Goal: Task Accomplishment & Management: Manage account settings

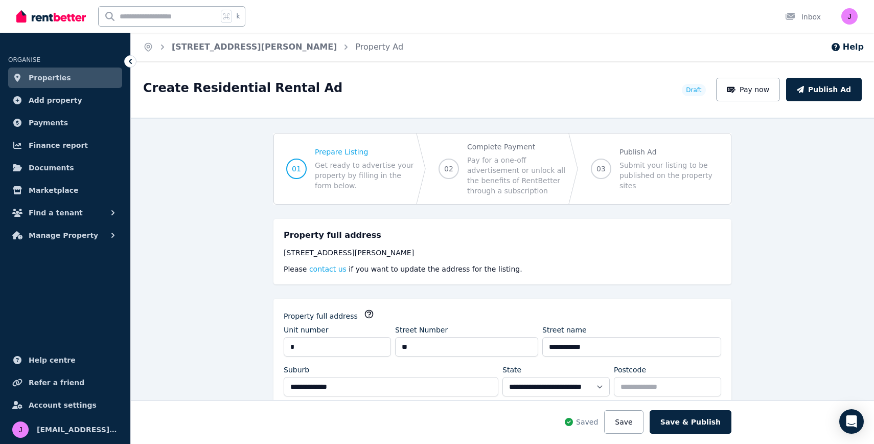
select select "***"
select select "**********"
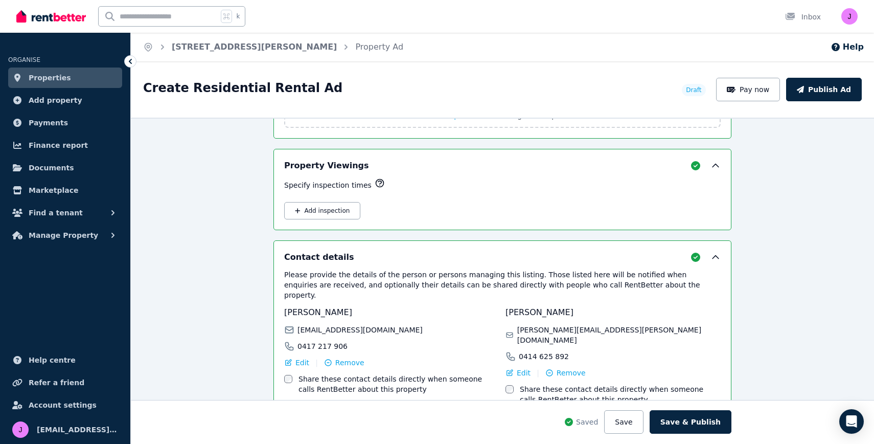
scroll to position [1709, 0]
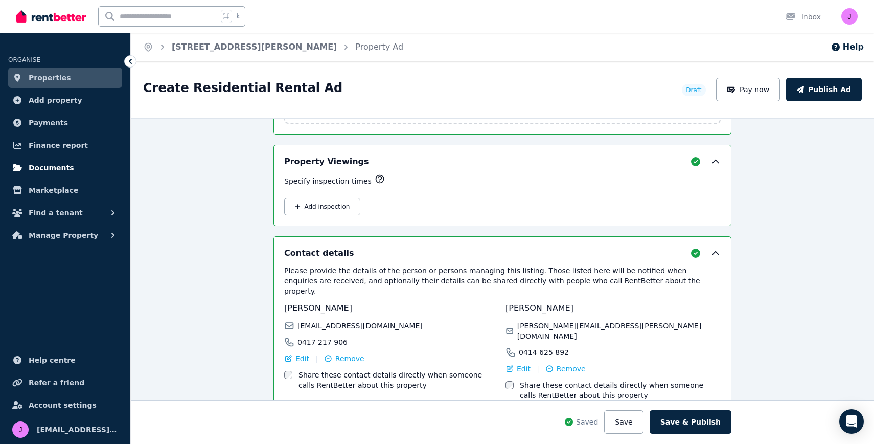
click at [36, 167] on span "Documents" at bounding box center [51, 167] width 45 height 12
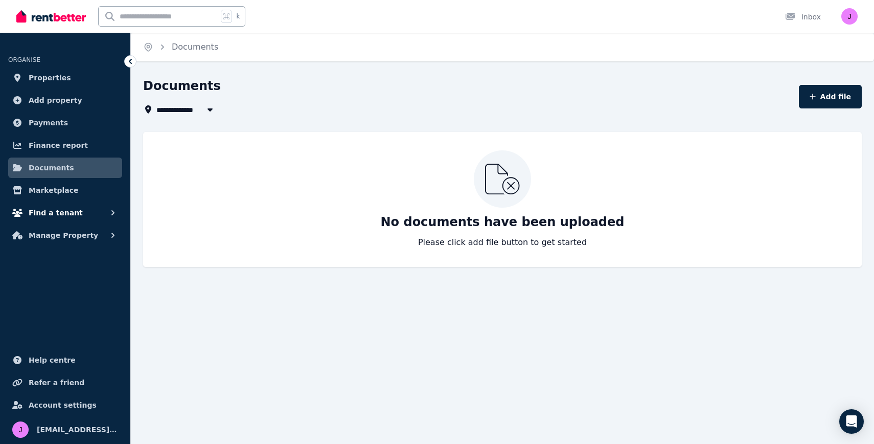
click at [49, 212] on span "Find a tenant" at bounding box center [56, 212] width 54 height 12
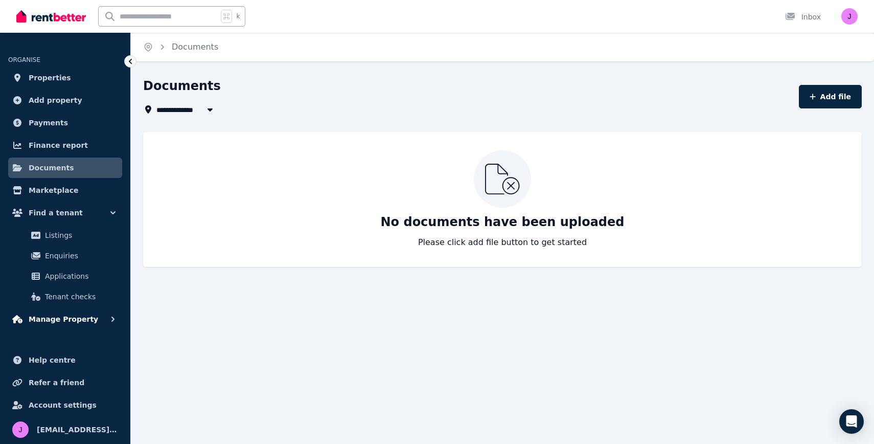
click at [68, 319] on span "Manage Property" at bounding box center [64, 319] width 70 height 12
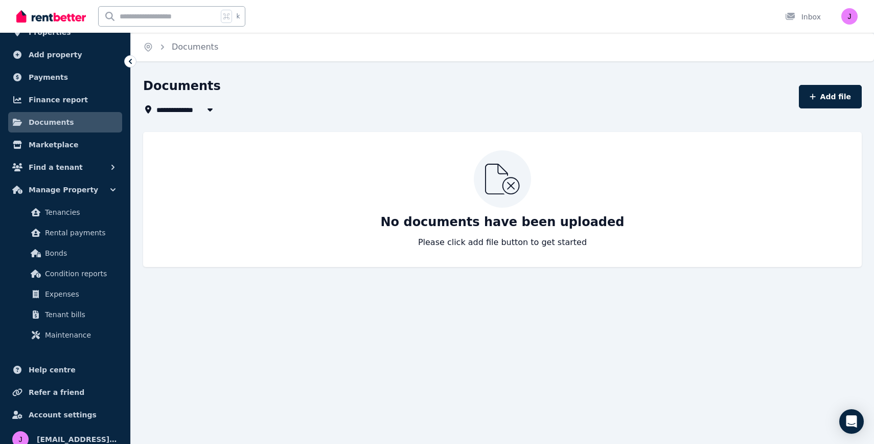
scroll to position [55, 0]
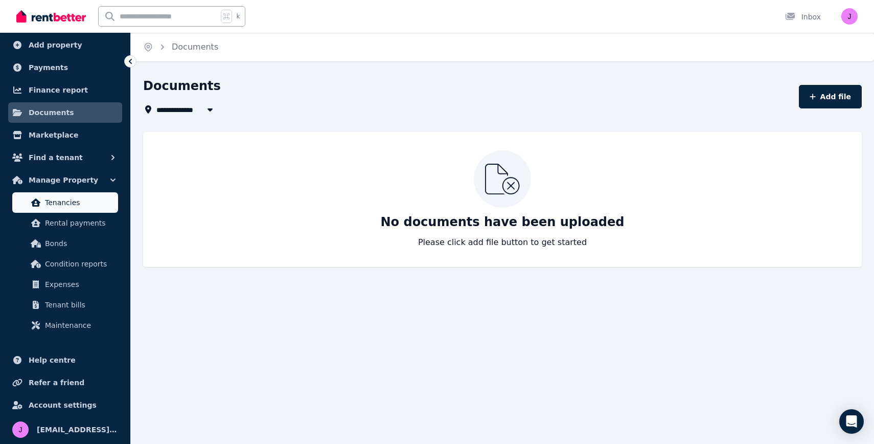
click at [90, 210] on link "Tenancies" at bounding box center [65, 202] width 106 height 20
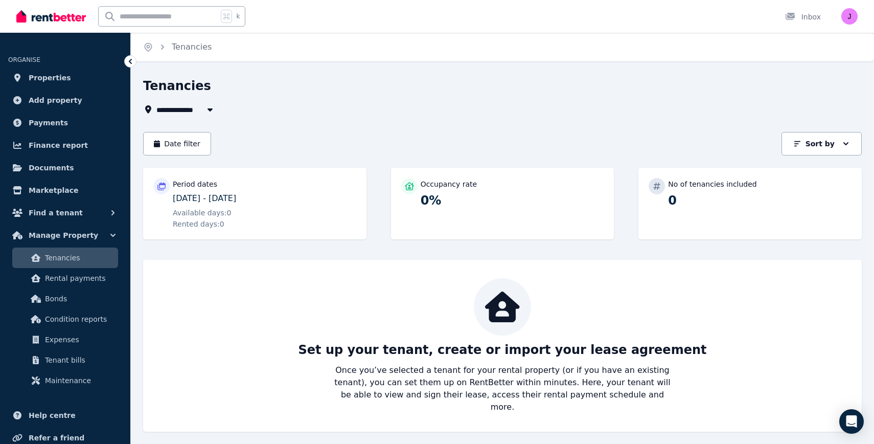
click at [210, 108] on icon "button" at bounding box center [210, 109] width 10 height 8
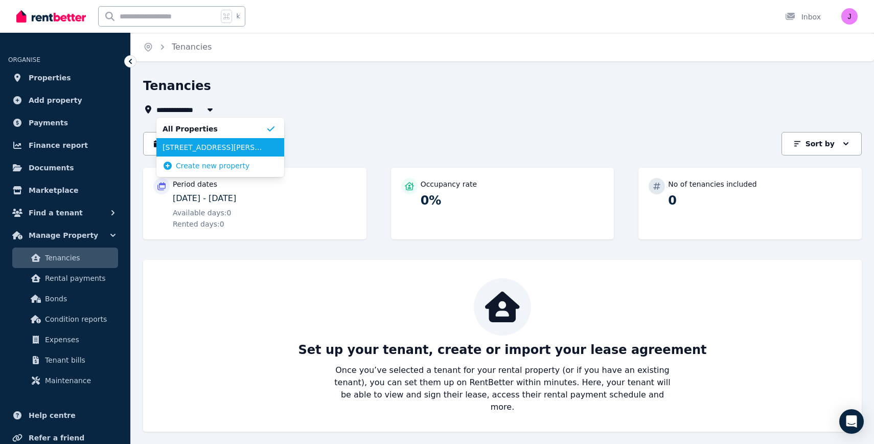
click at [209, 147] on span "[STREET_ADDRESS][PERSON_NAME]" at bounding box center [214, 147] width 103 height 10
type input "**********"
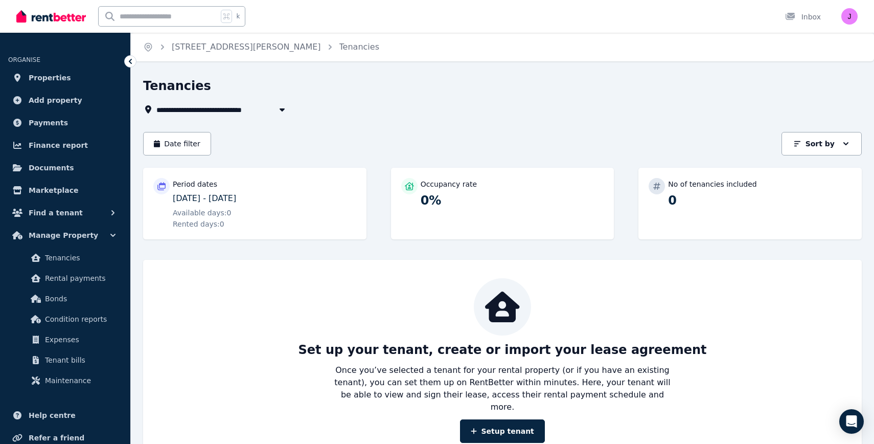
scroll to position [24, 0]
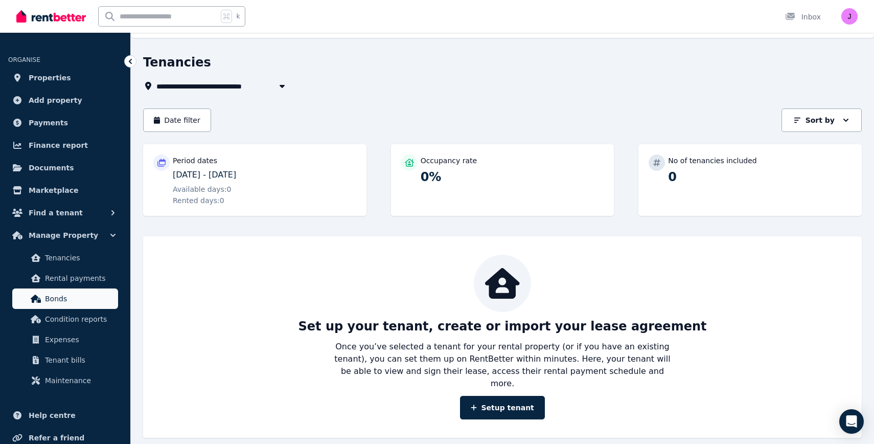
click at [75, 297] on span "Bonds" at bounding box center [79, 298] width 69 height 12
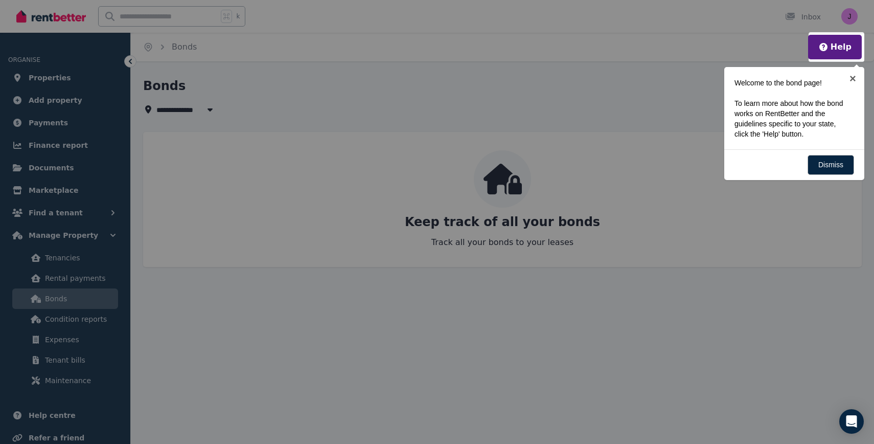
click at [88, 318] on div at bounding box center [437, 222] width 874 height 444
click at [73, 319] on div at bounding box center [437, 222] width 874 height 444
click at [399, 137] on div at bounding box center [437, 222] width 874 height 444
click at [838, 44] on button "Help" at bounding box center [834, 47] width 33 height 12
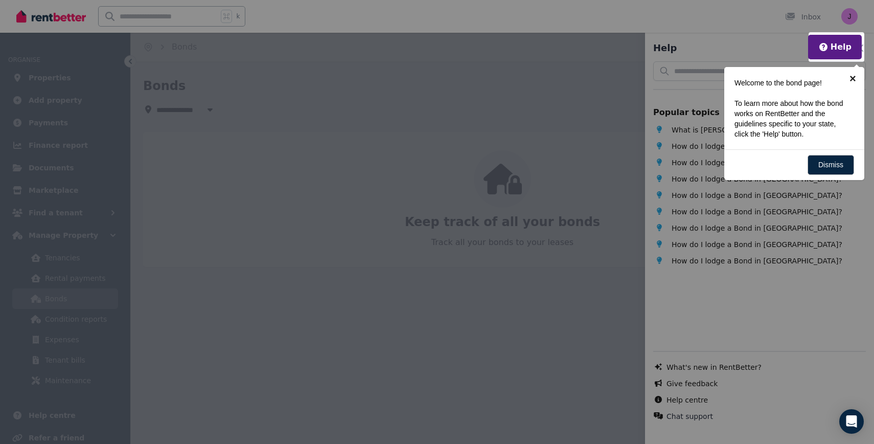
click at [854, 77] on link "×" at bounding box center [852, 78] width 23 height 23
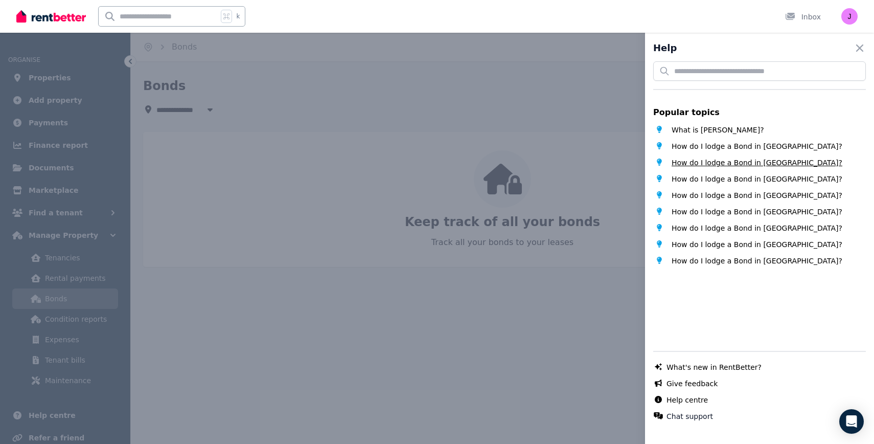
click at [747, 161] on span "How do I lodge a Bond in [GEOGRAPHIC_DATA]?" at bounding box center [757, 162] width 171 height 10
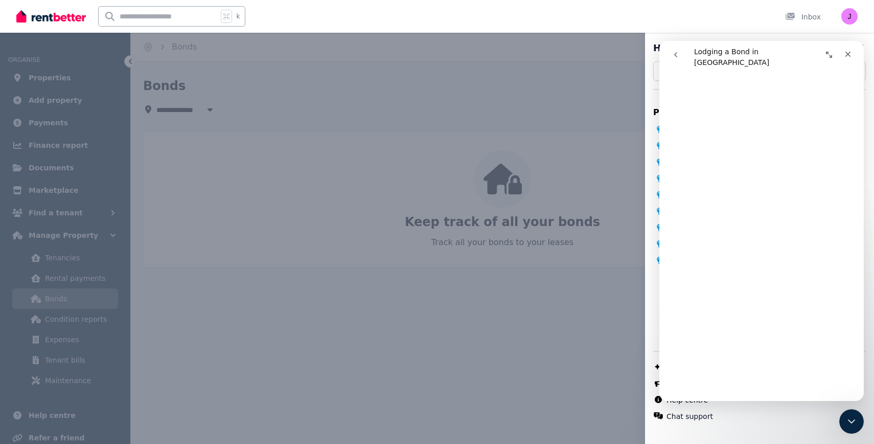
scroll to position [1073, 0]
click at [849, 51] on icon "Close" at bounding box center [848, 54] width 8 height 8
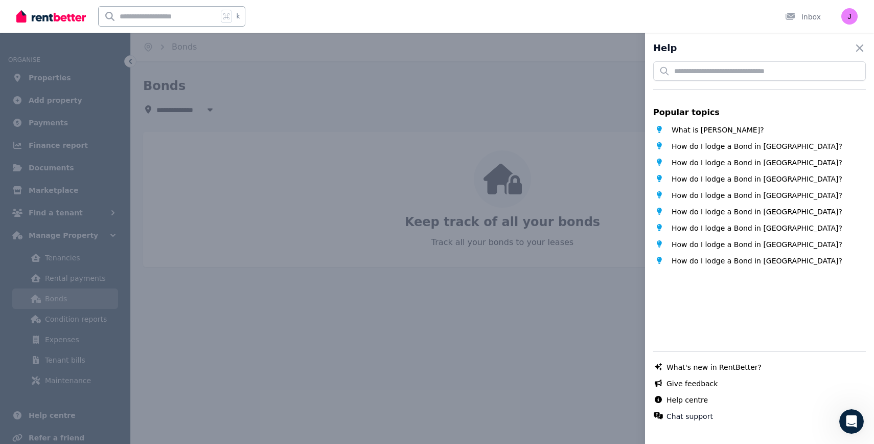
scroll to position [0, 0]
click at [71, 320] on div "Help Close panel Popular topics What is [PERSON_NAME]? How do I lodge a Bond in…" at bounding box center [437, 222] width 874 height 444
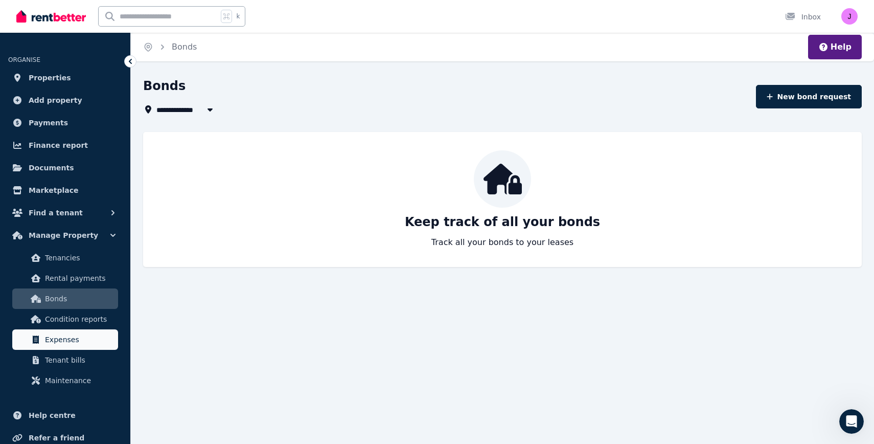
click at [65, 341] on span "Expenses" at bounding box center [79, 339] width 69 height 12
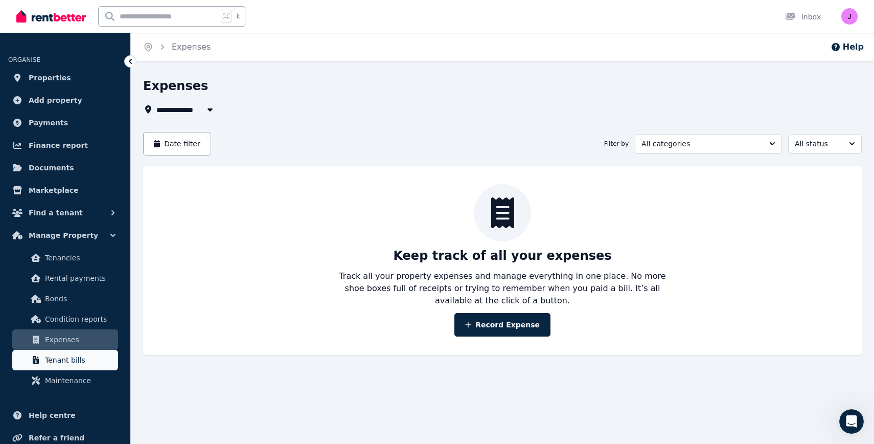
click at [67, 358] on span "Tenant bills" at bounding box center [79, 360] width 69 height 12
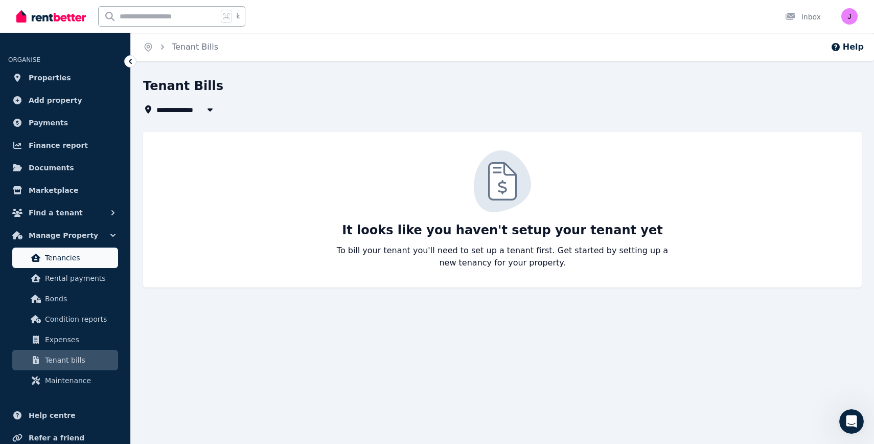
click at [82, 255] on span "Tenancies" at bounding box center [79, 257] width 69 height 12
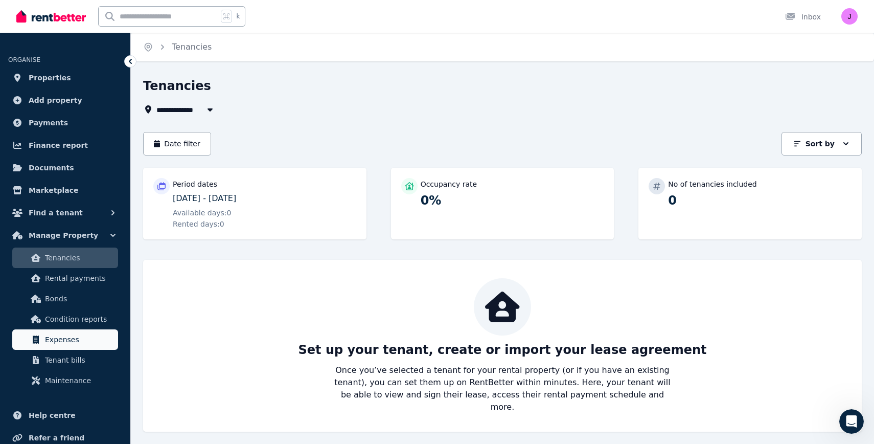
scroll to position [55, 0]
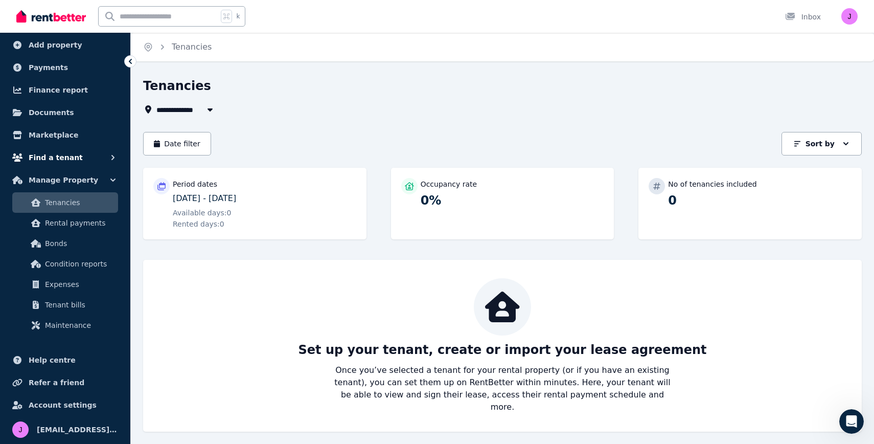
click at [51, 155] on span "Find a tenant" at bounding box center [56, 157] width 54 height 12
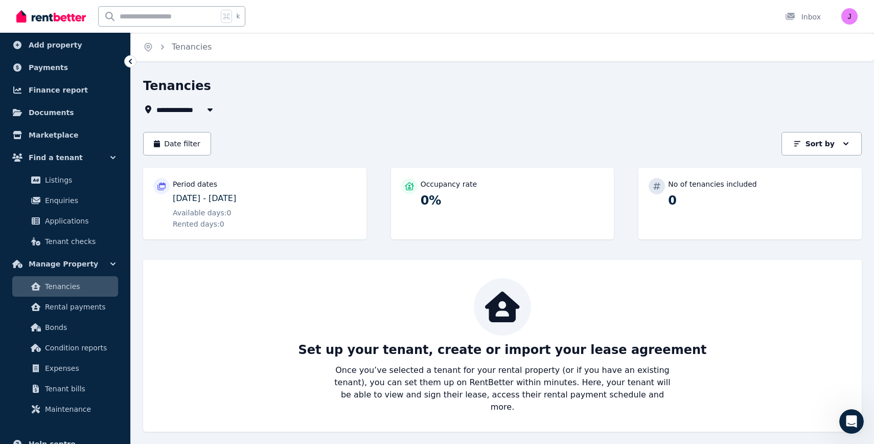
click at [129, 59] on icon at bounding box center [130, 61] width 10 height 10
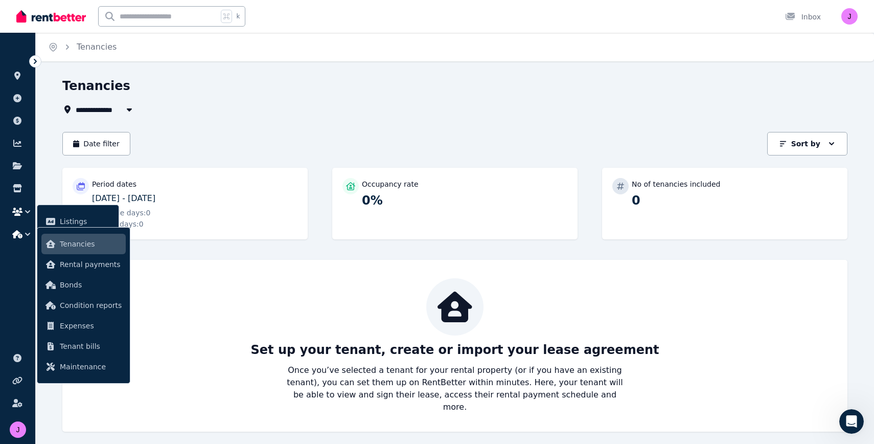
click at [35, 61] on icon at bounding box center [35, 61] width 3 height 5
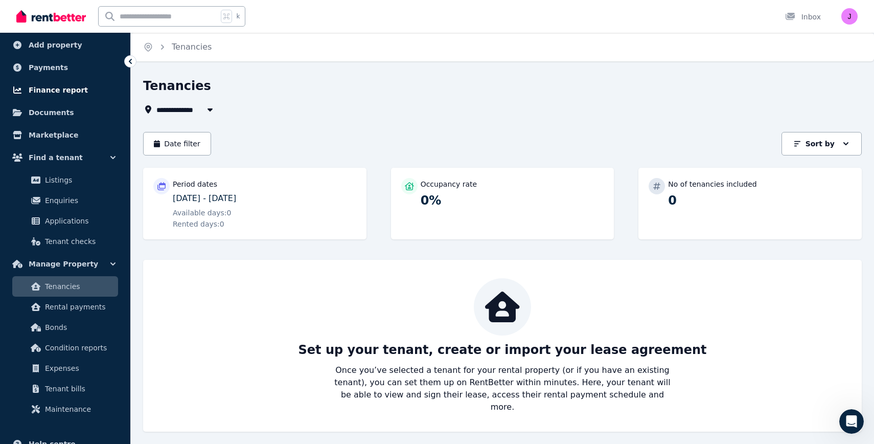
scroll to position [0, 0]
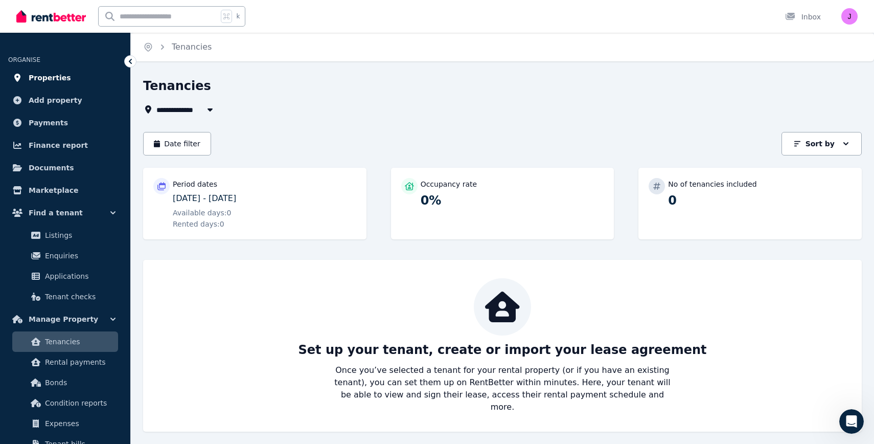
click at [55, 77] on span "Properties" at bounding box center [50, 78] width 42 height 12
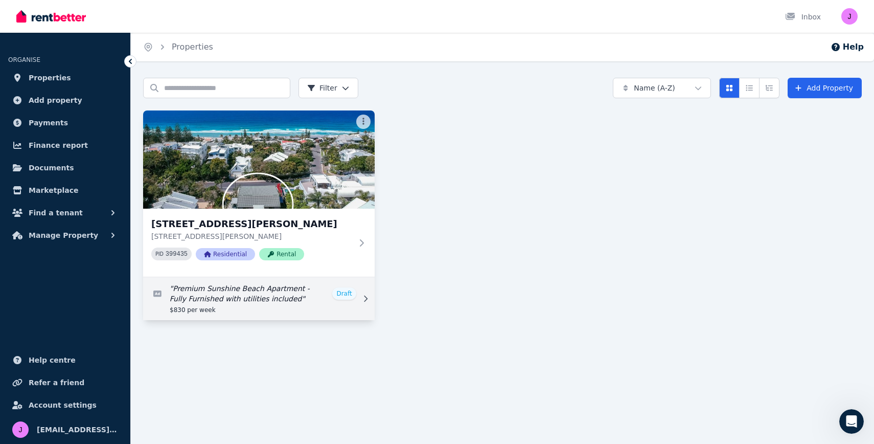
click at [257, 293] on link "Edit listing: Premium Sunshine Beach Apartment - Fully Furnished with utilities…" at bounding box center [259, 298] width 232 height 43
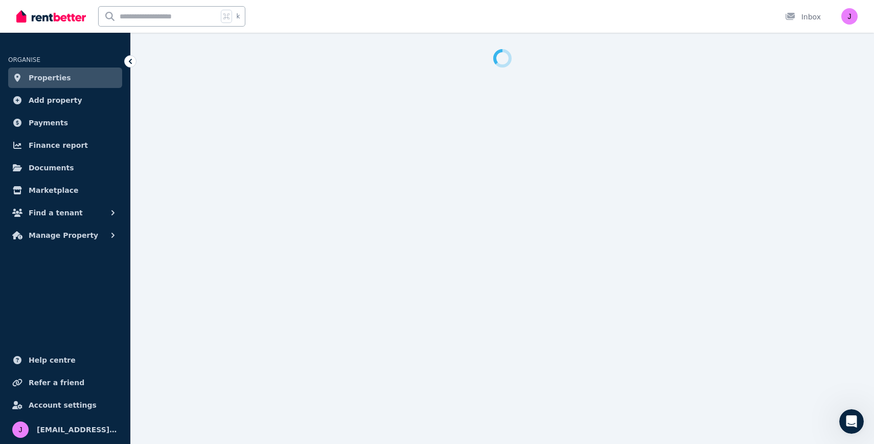
select select "***"
select select "**********"
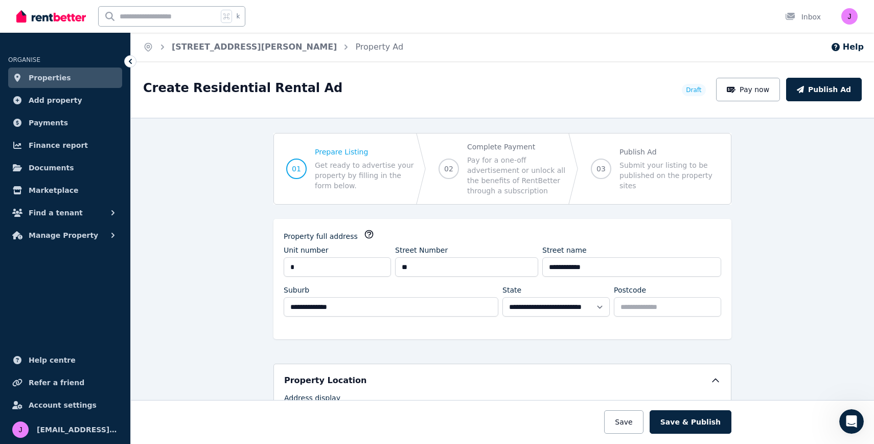
click at [86, 76] on link "Properties" at bounding box center [65, 77] width 114 height 20
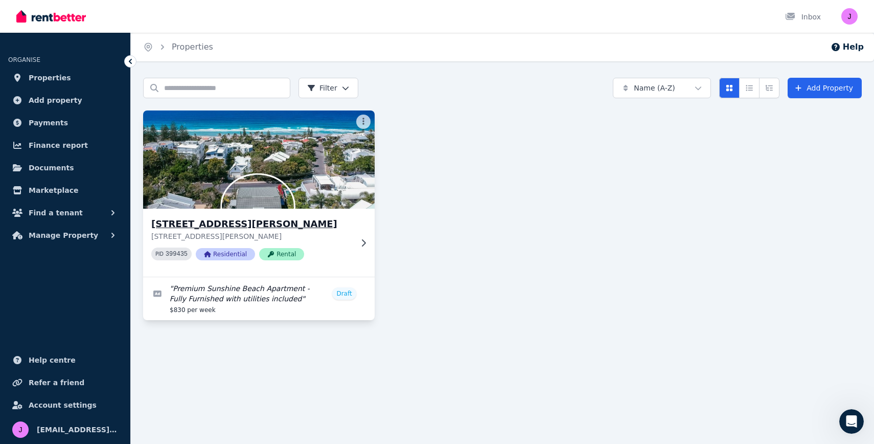
click at [262, 149] on img at bounding box center [258, 159] width 243 height 103
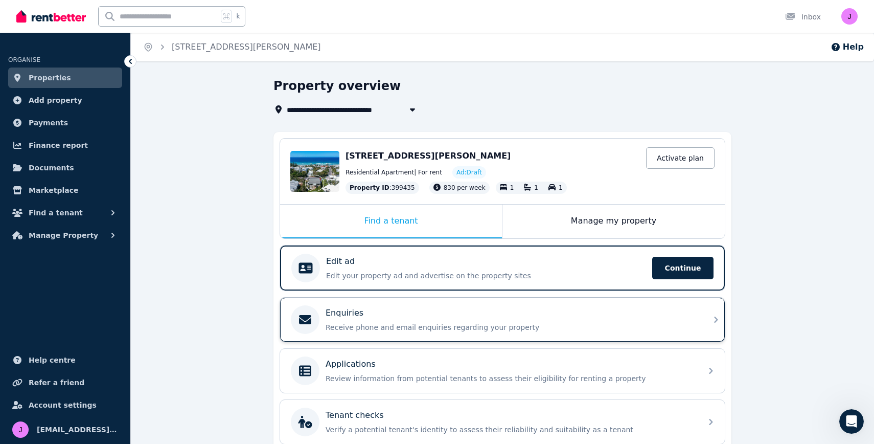
click at [578, 316] on div "Enquiries" at bounding box center [511, 313] width 370 height 12
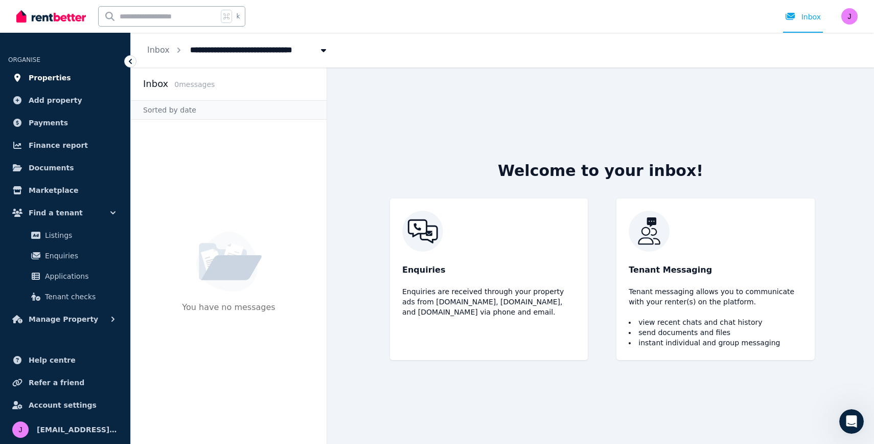
click at [61, 78] on span "Properties" at bounding box center [50, 78] width 42 height 12
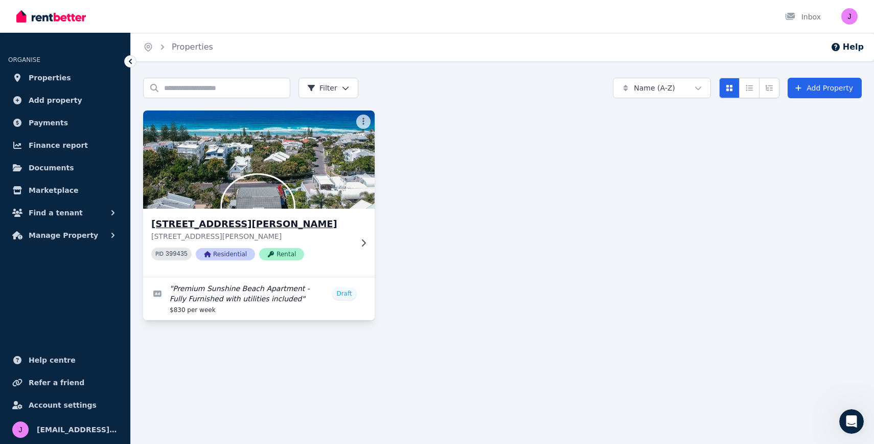
click at [259, 173] on img at bounding box center [258, 159] width 243 height 103
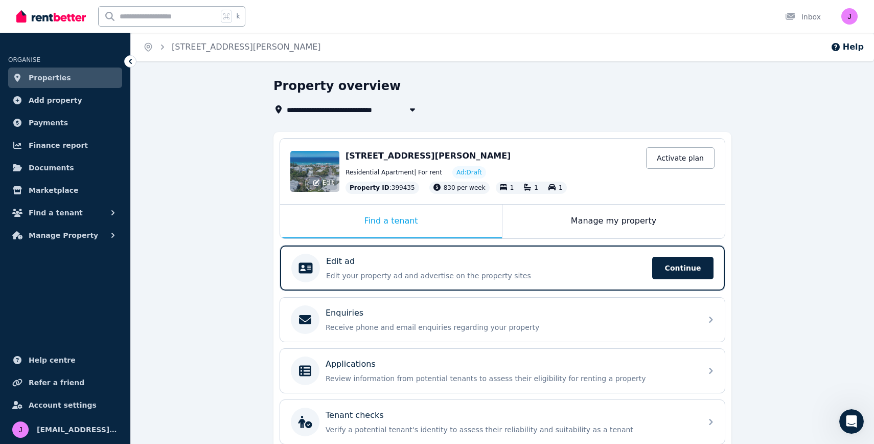
click at [325, 168] on div "Edit" at bounding box center [314, 171] width 49 height 41
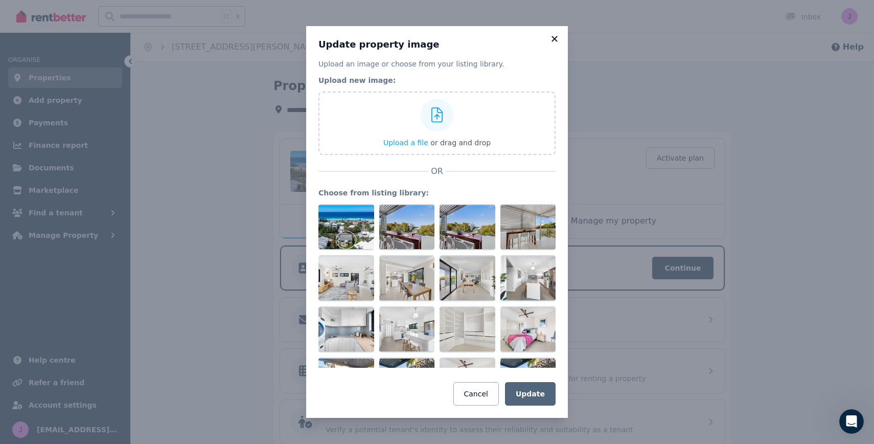
click at [555, 38] on icon at bounding box center [554, 39] width 6 height 6
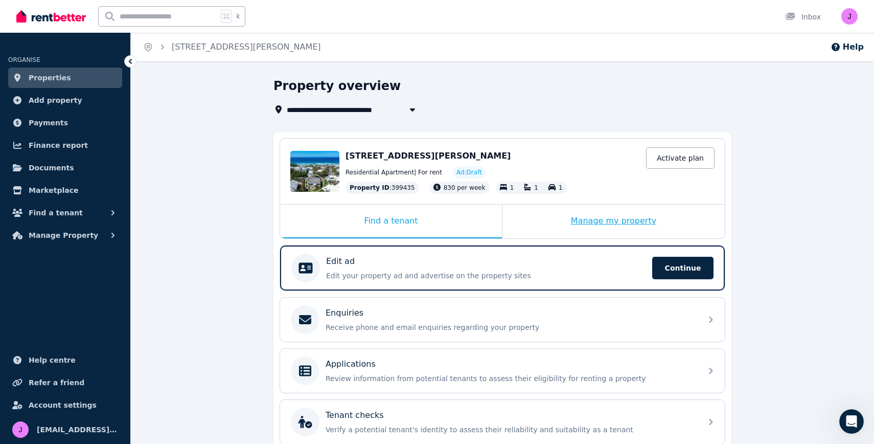
click at [598, 223] on div "Manage my property" at bounding box center [613, 221] width 222 height 34
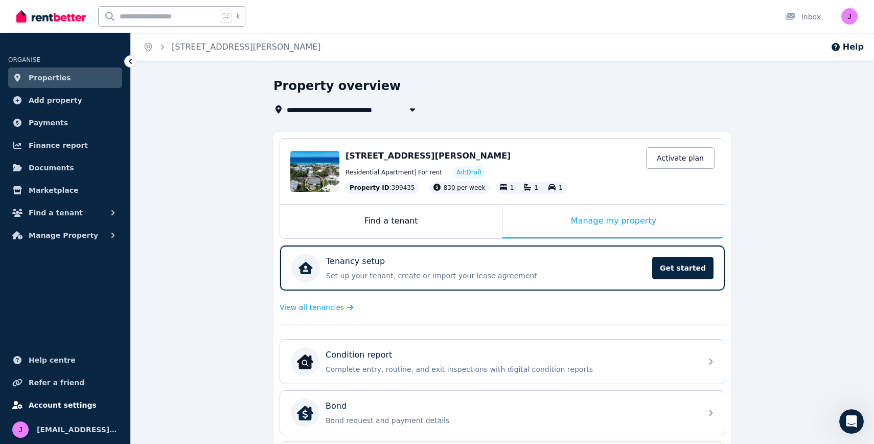
click at [65, 403] on span "Account settings" at bounding box center [63, 405] width 68 height 12
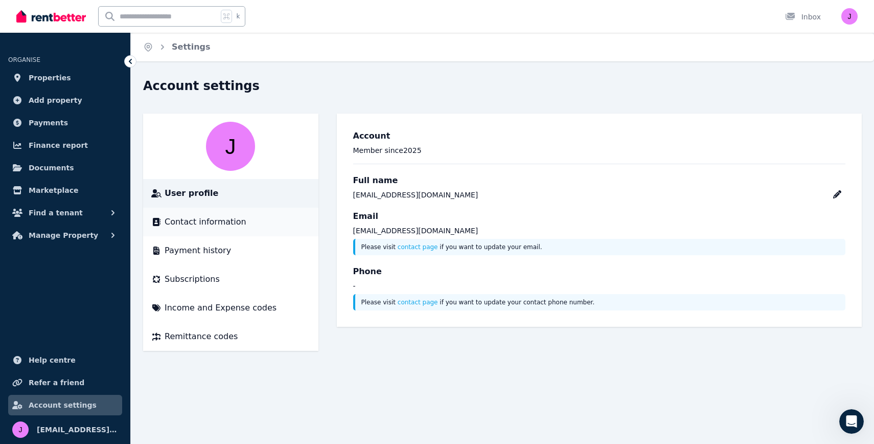
click at [239, 218] on div "Contact information" at bounding box center [230, 222] width 159 height 12
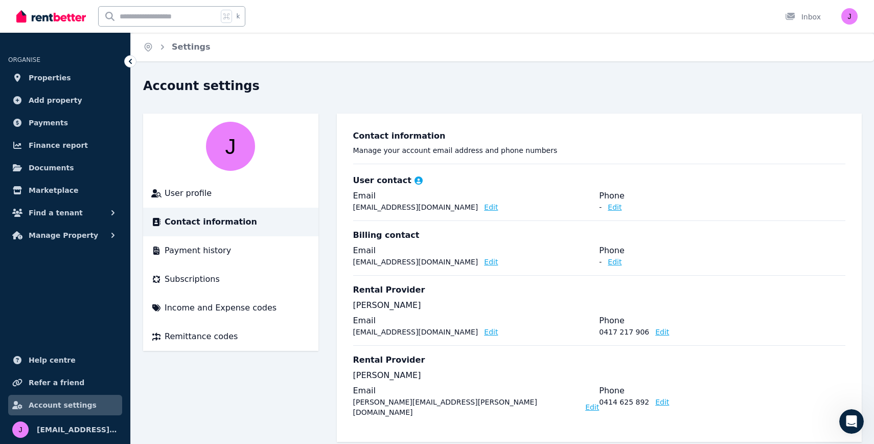
click at [484, 205] on button "Edit" at bounding box center [491, 207] width 14 height 10
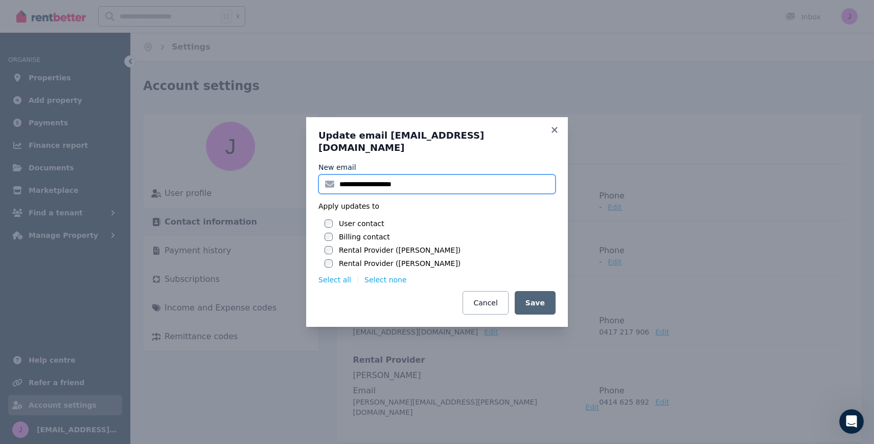
click at [436, 175] on input "**********" at bounding box center [436, 183] width 237 height 19
type input "*"
type input "**********"
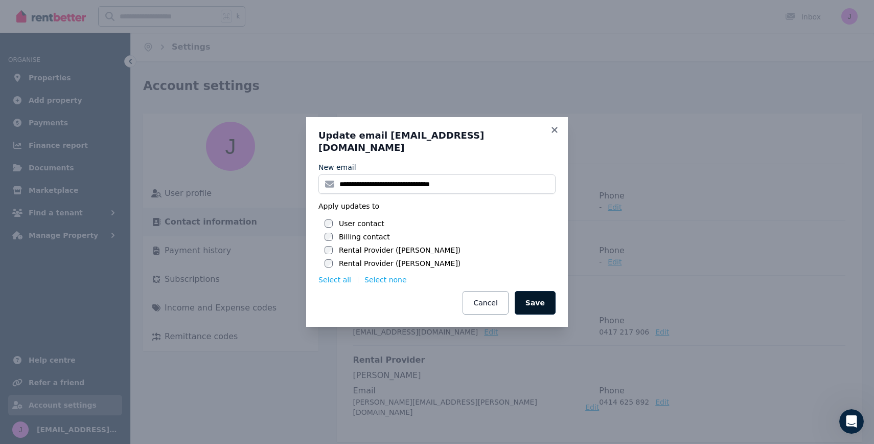
click at [537, 293] on button "Save" at bounding box center [535, 303] width 41 height 24
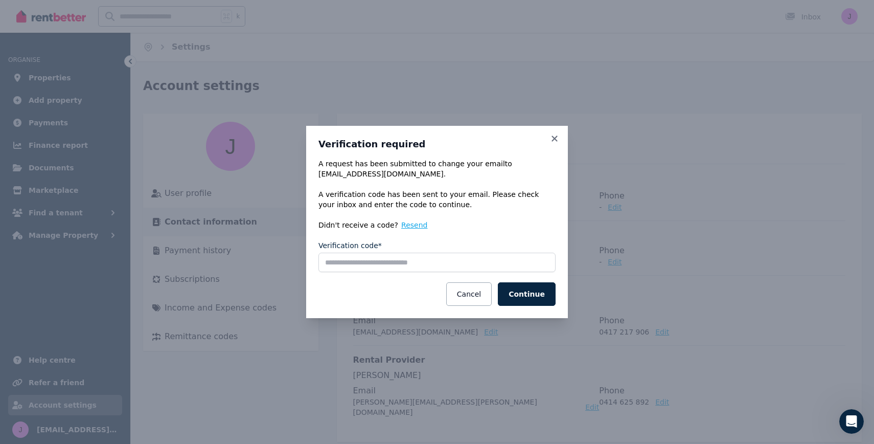
click at [405, 226] on button "Resend" at bounding box center [414, 225] width 26 height 10
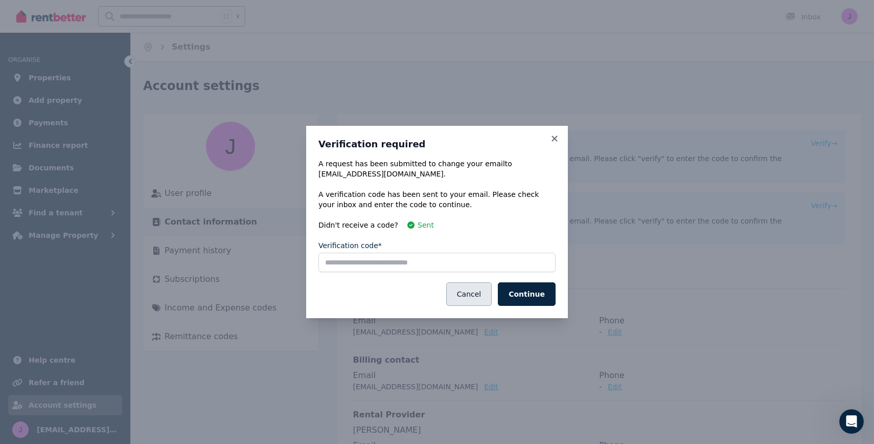
click at [475, 292] on button "Cancel" at bounding box center [468, 294] width 45 height 24
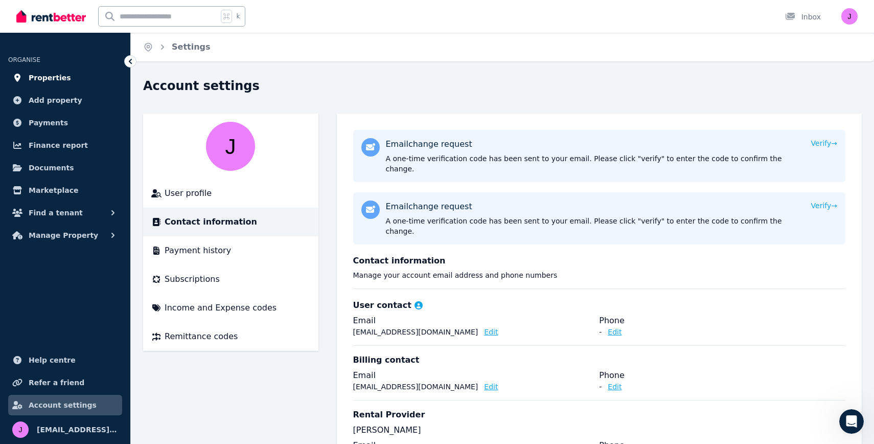
click at [50, 78] on span "Properties" at bounding box center [50, 78] width 42 height 12
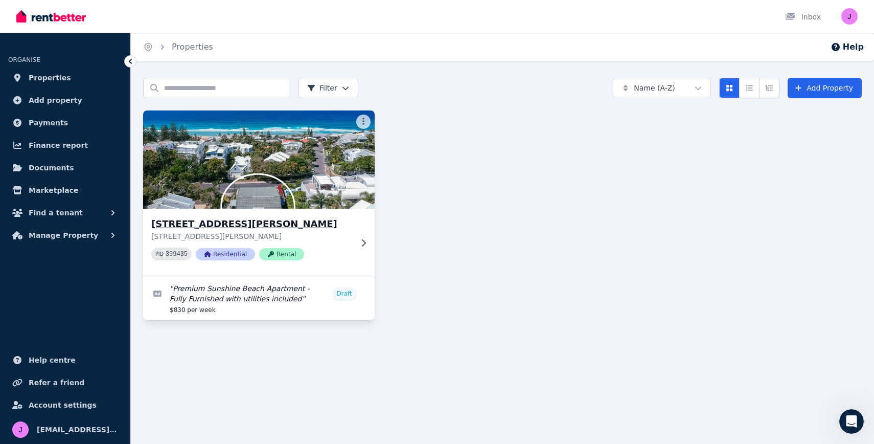
click at [260, 158] on img at bounding box center [258, 159] width 243 height 103
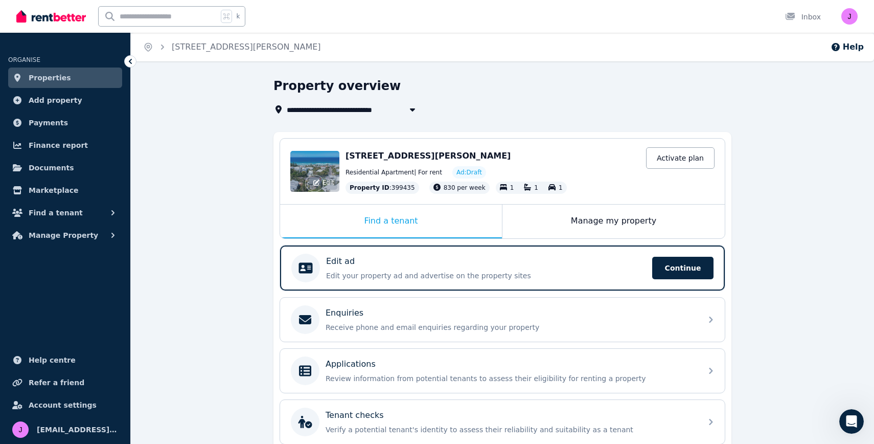
click at [324, 165] on div "Edit" at bounding box center [314, 171] width 49 height 41
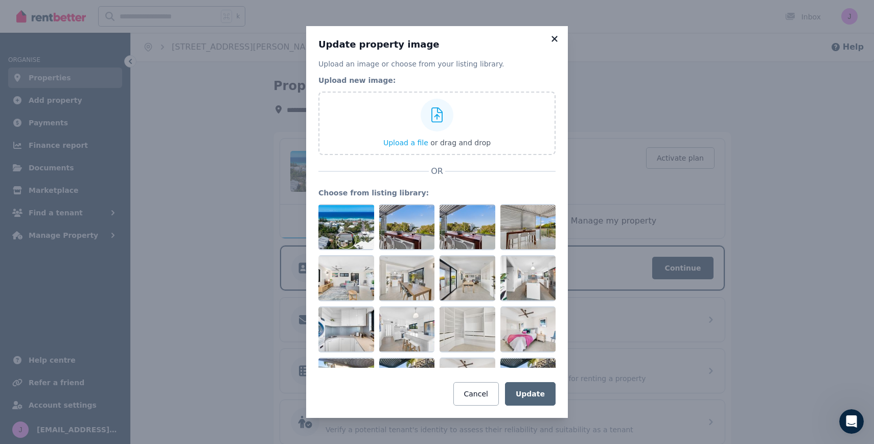
click at [554, 39] on icon at bounding box center [554, 39] width 6 height 6
